Goal: Find specific page/section: Find specific page/section

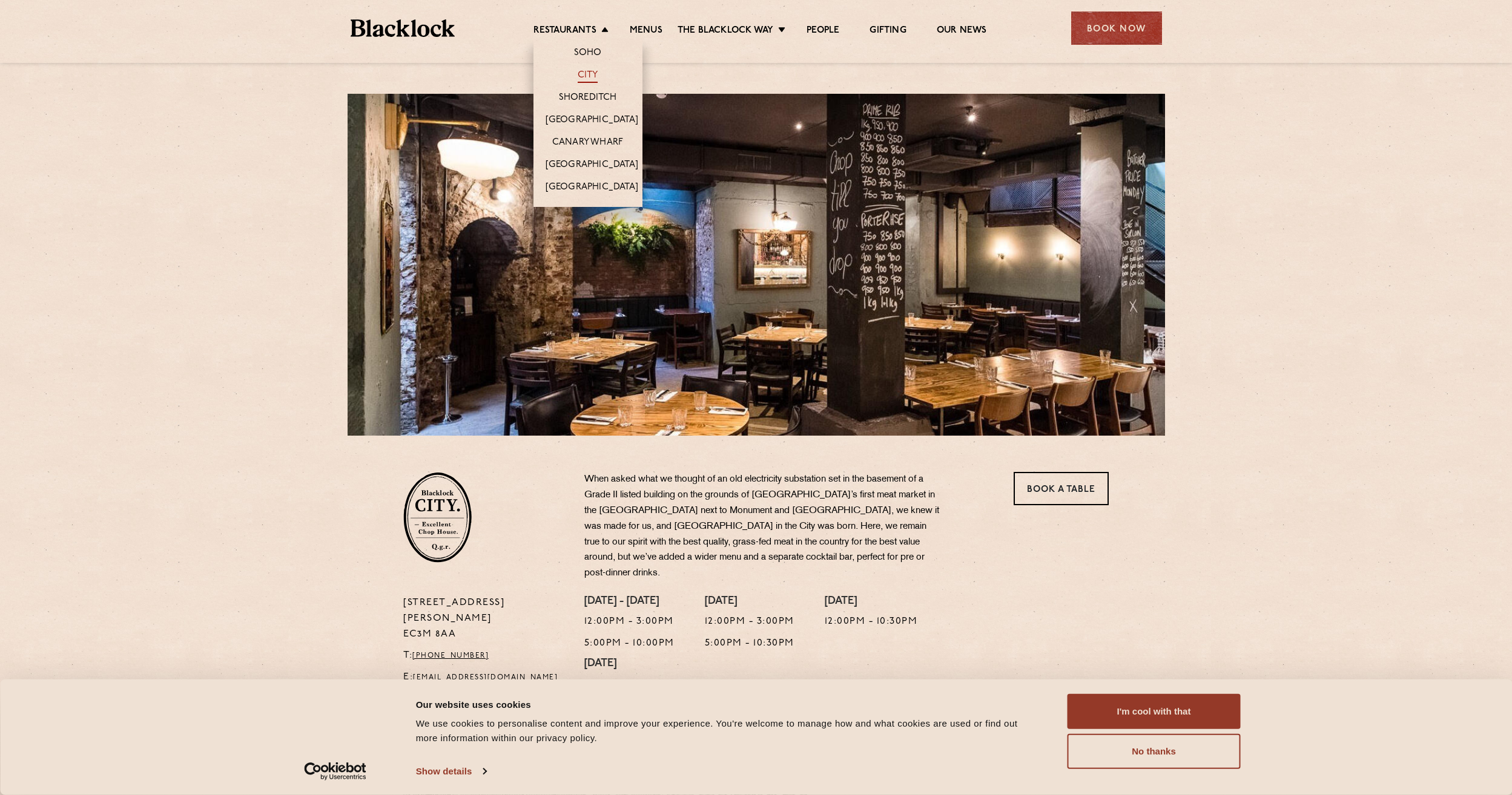
click at [586, 78] on link "City" at bounding box center [587, 76] width 20 height 13
